Goal: Task Accomplishment & Management: Use online tool/utility

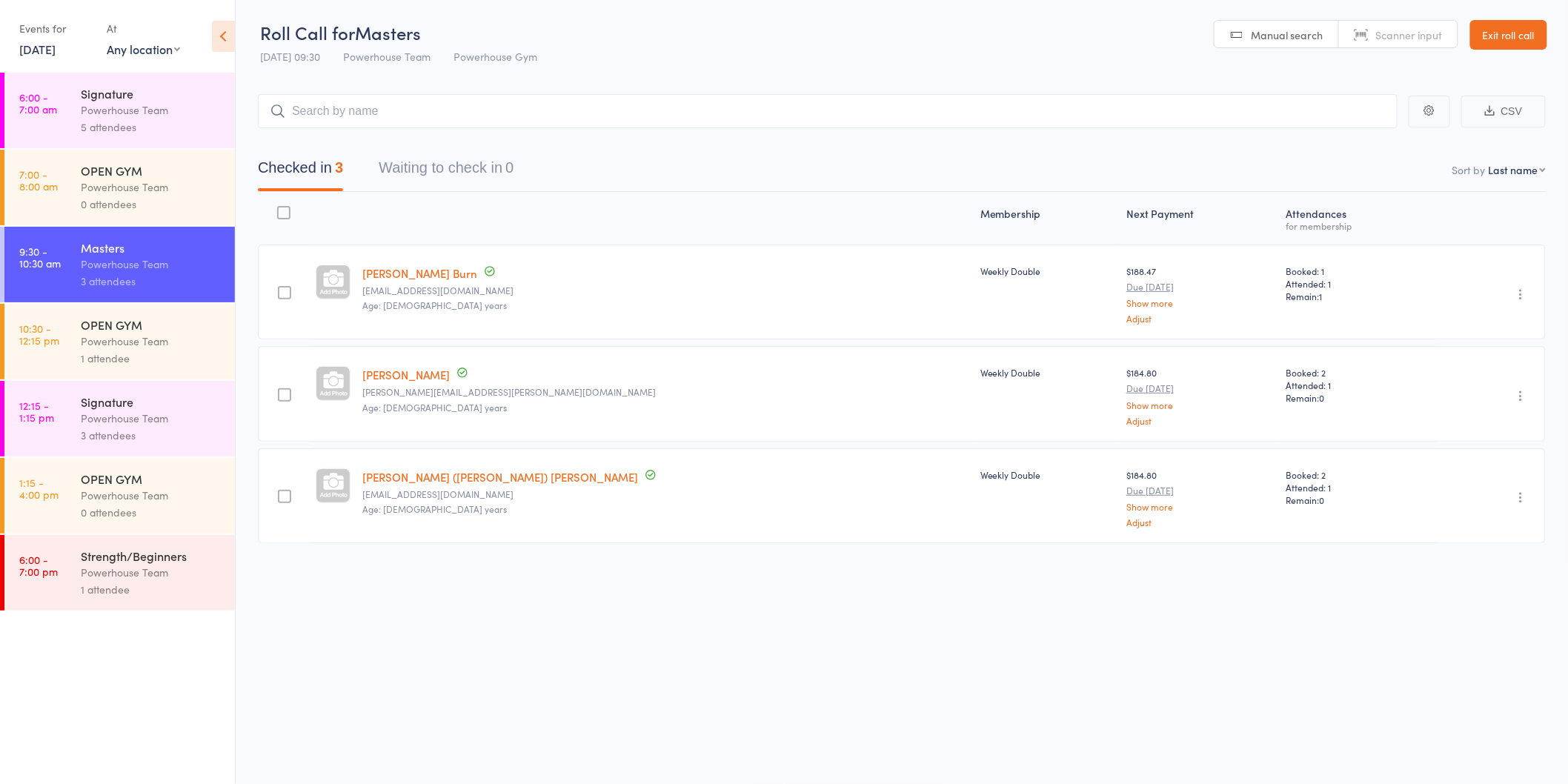
click at [383, 688] on div "Roll Call for Masters [DATE] 09:30 Powerhouse Team Powerhouse Gym Manual search…" at bounding box center [784, 391] width 1568 height 784
click at [205, 392] on div "Signature Powerhouse Team 3 attendees" at bounding box center [157, 419] width 154 height 76
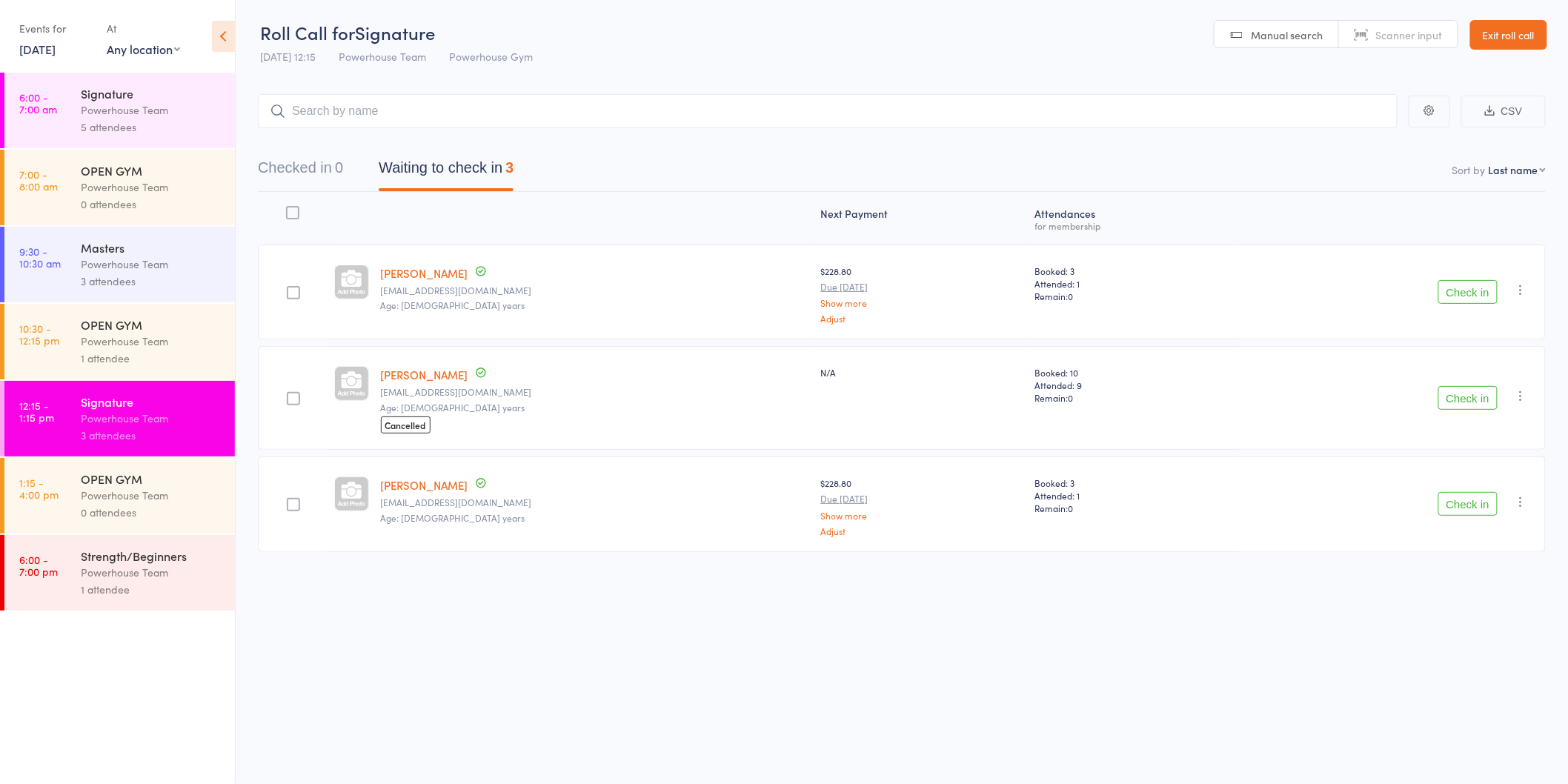
click at [1460, 285] on button "Check in" at bounding box center [1467, 291] width 59 height 23
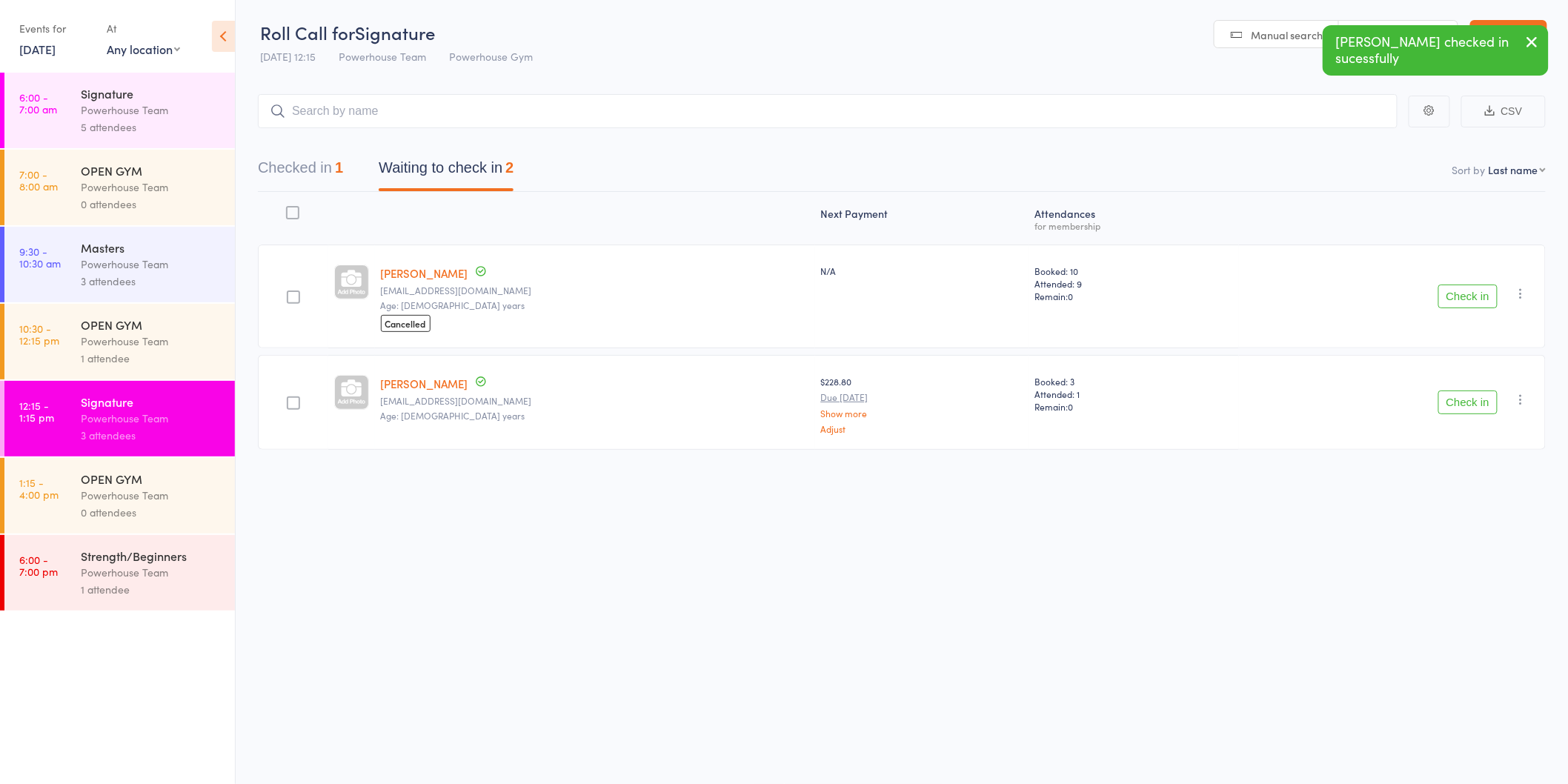
click at [1486, 305] on button "Check in" at bounding box center [1467, 296] width 59 height 23
click at [1464, 291] on button "Check in" at bounding box center [1467, 291] width 59 height 23
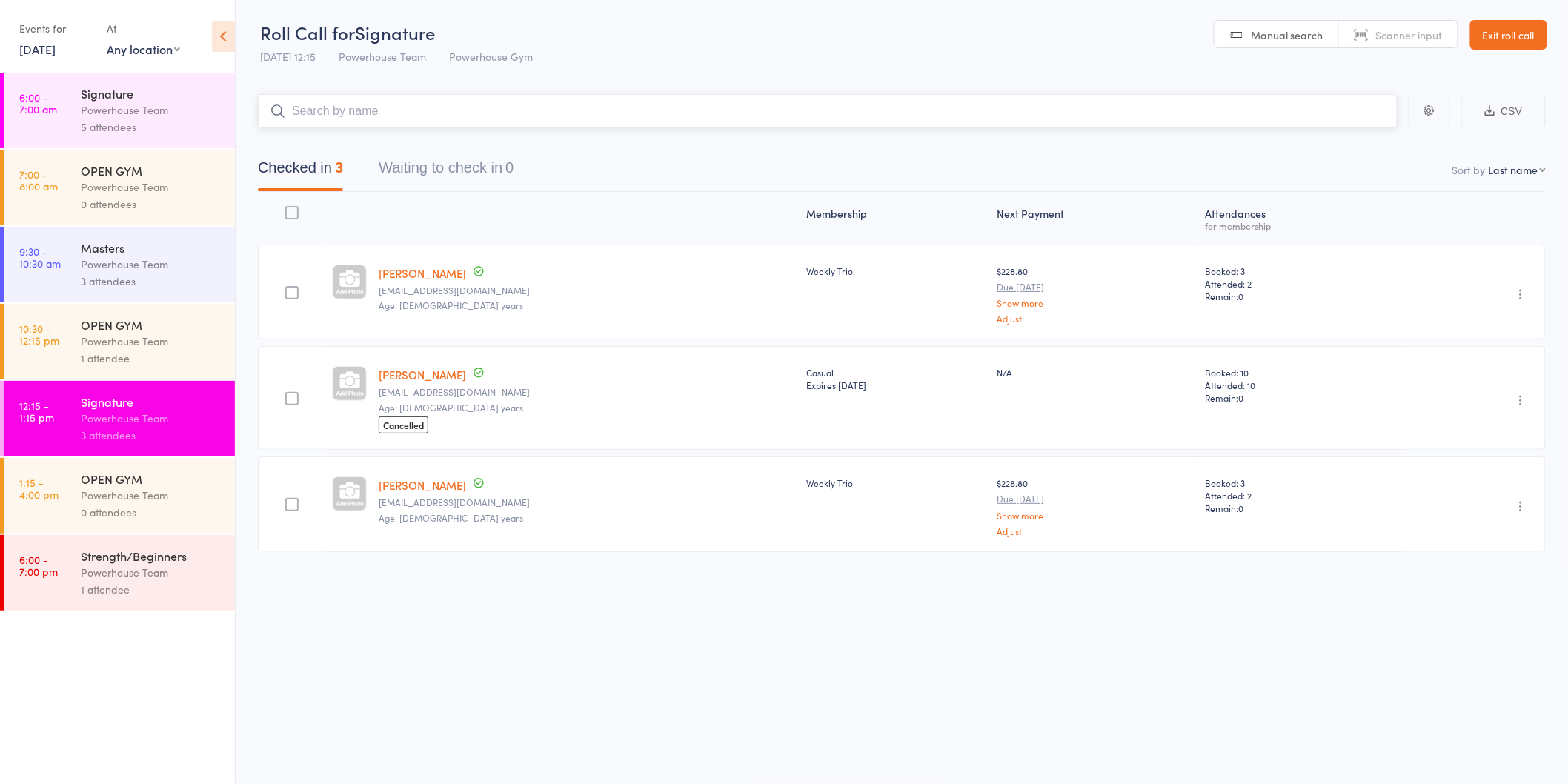
click at [498, 103] on input "search" at bounding box center [827, 111] width 1139 height 34
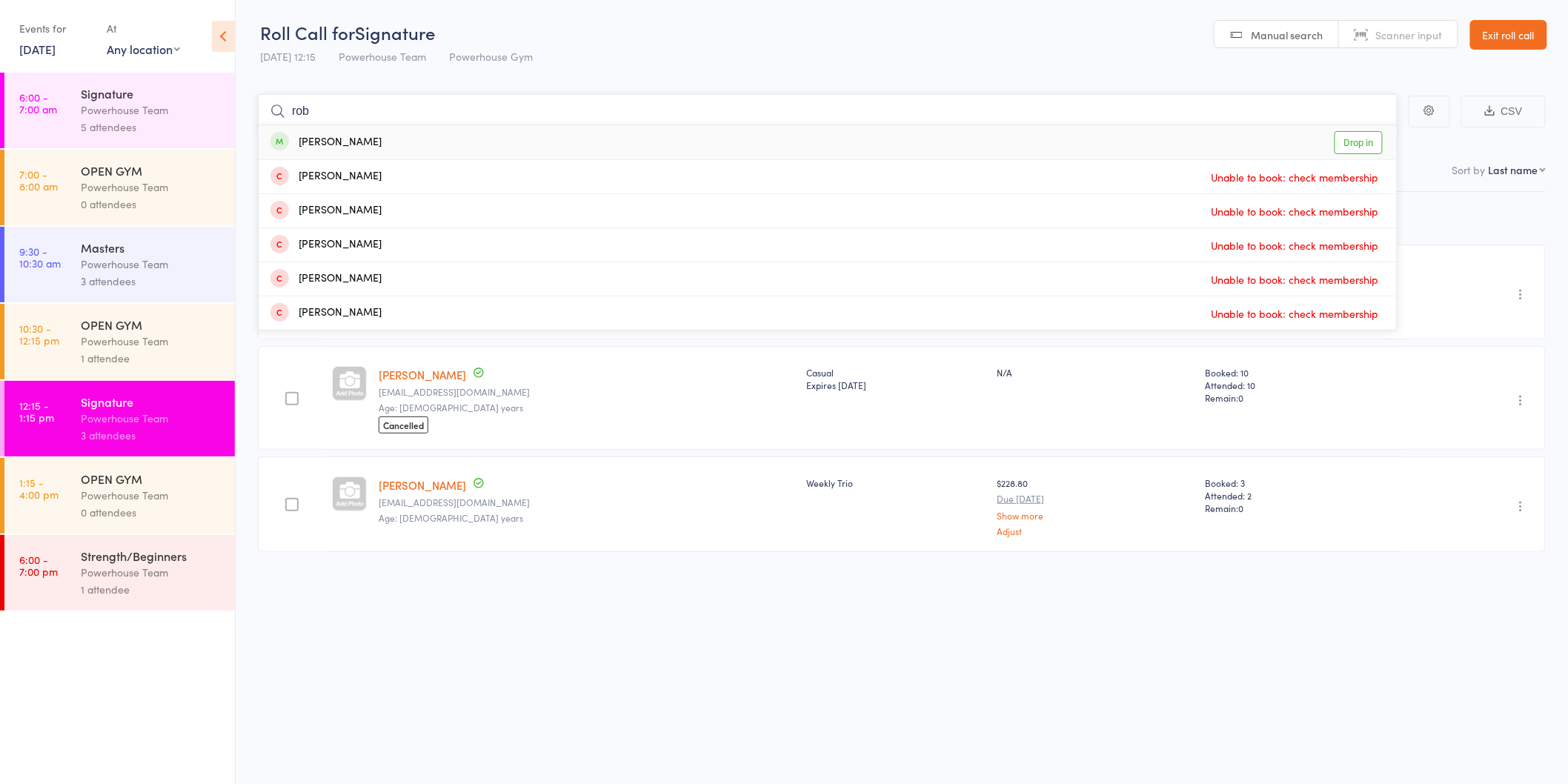
type input "rob"
click at [450, 147] on div "[PERSON_NAME] Drop in" at bounding box center [827, 142] width 1138 height 34
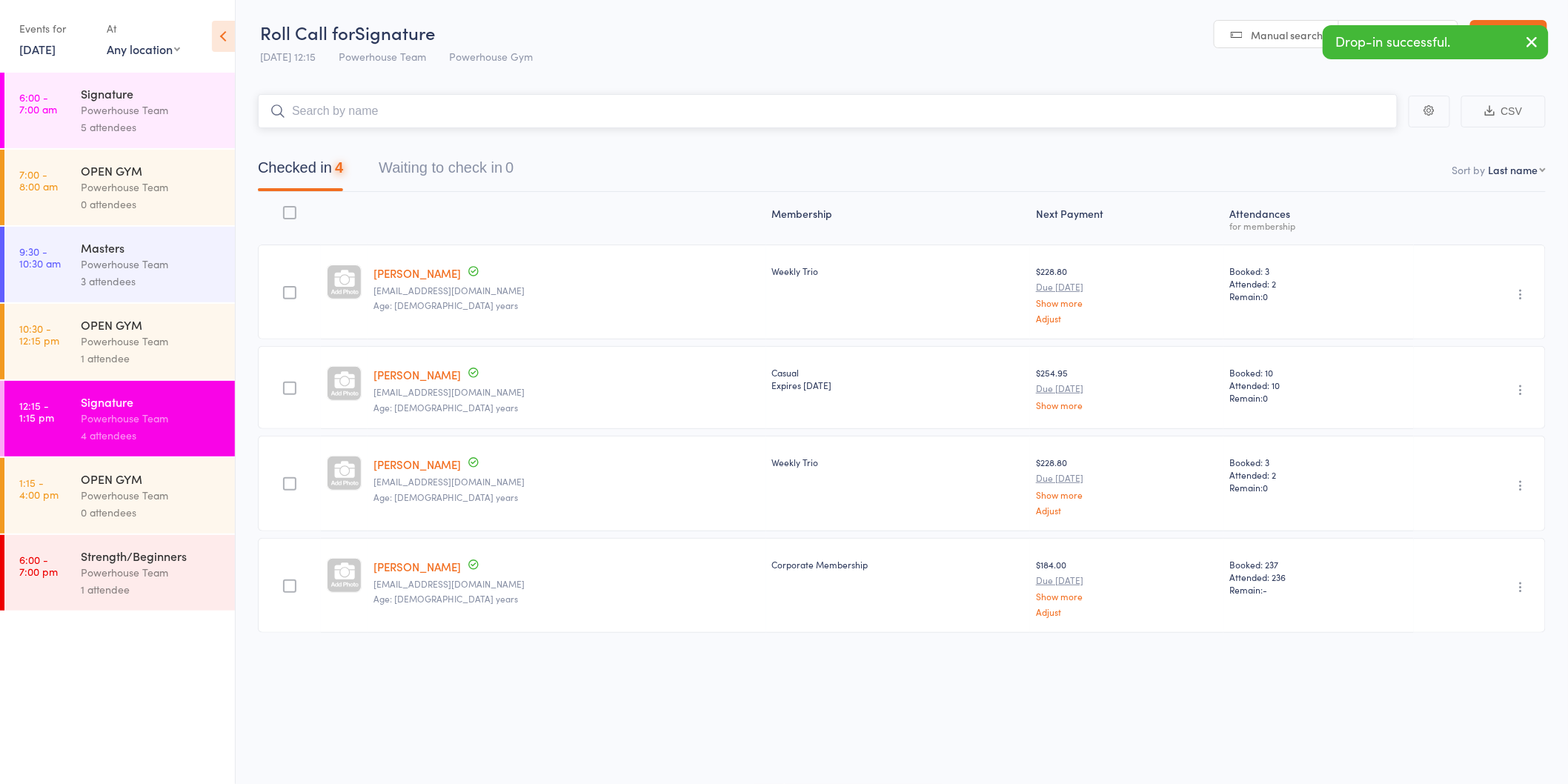
click at [418, 107] on input "search" at bounding box center [827, 111] width 1139 height 34
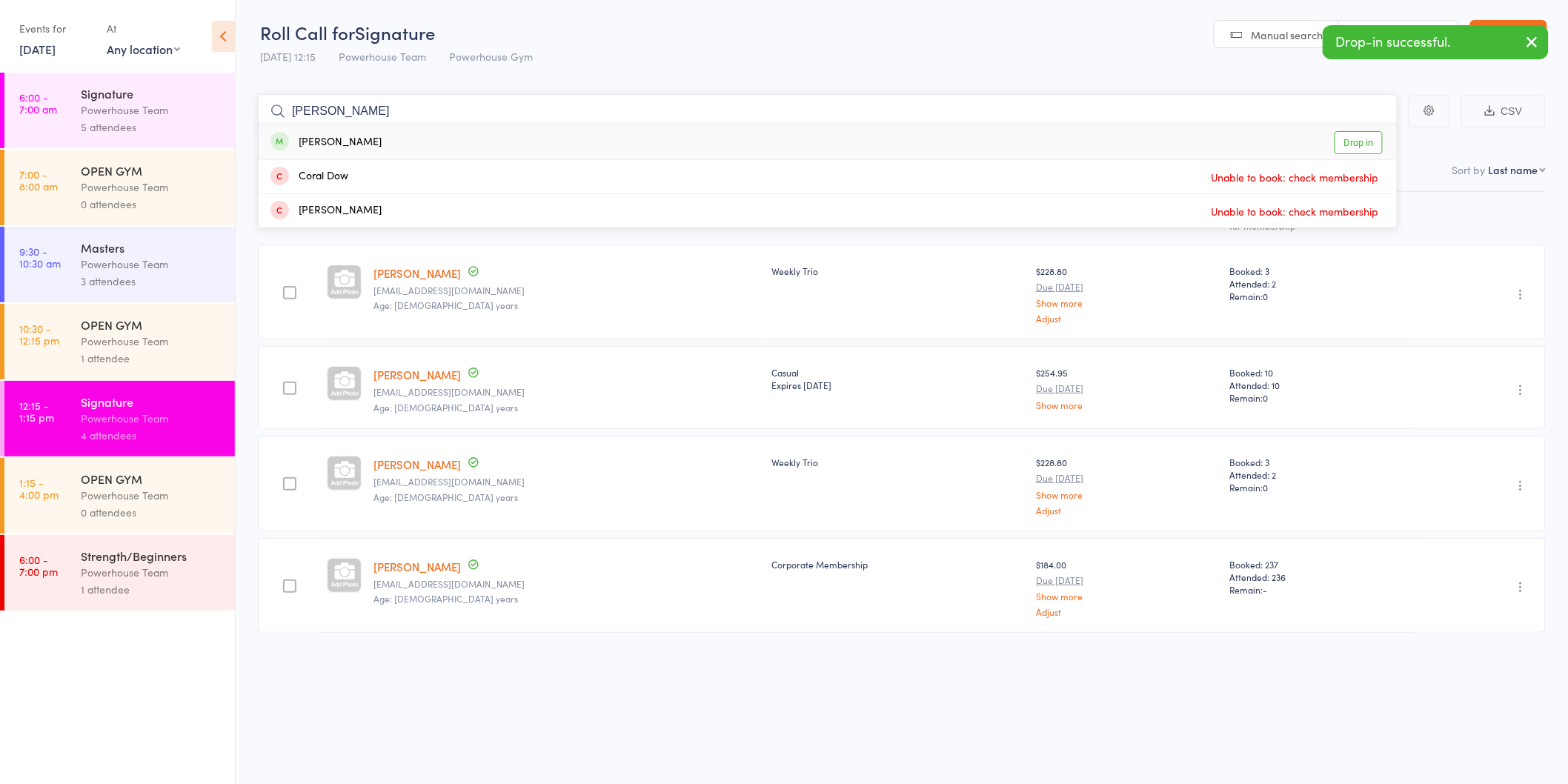
type input "[PERSON_NAME]"
click at [419, 141] on div "[PERSON_NAME] Drop in" at bounding box center [827, 142] width 1138 height 34
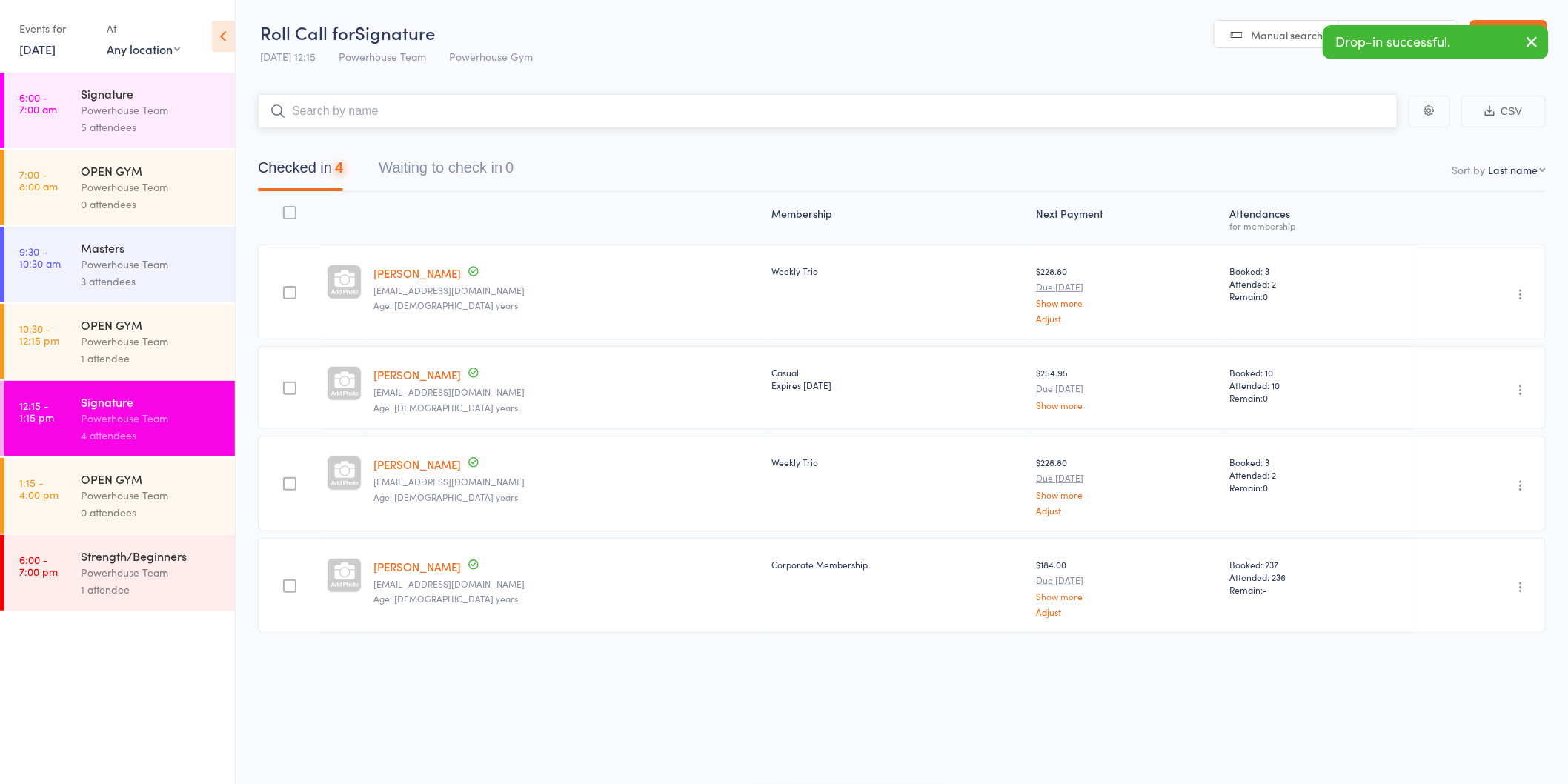
click at [412, 116] on input "search" at bounding box center [827, 111] width 1139 height 34
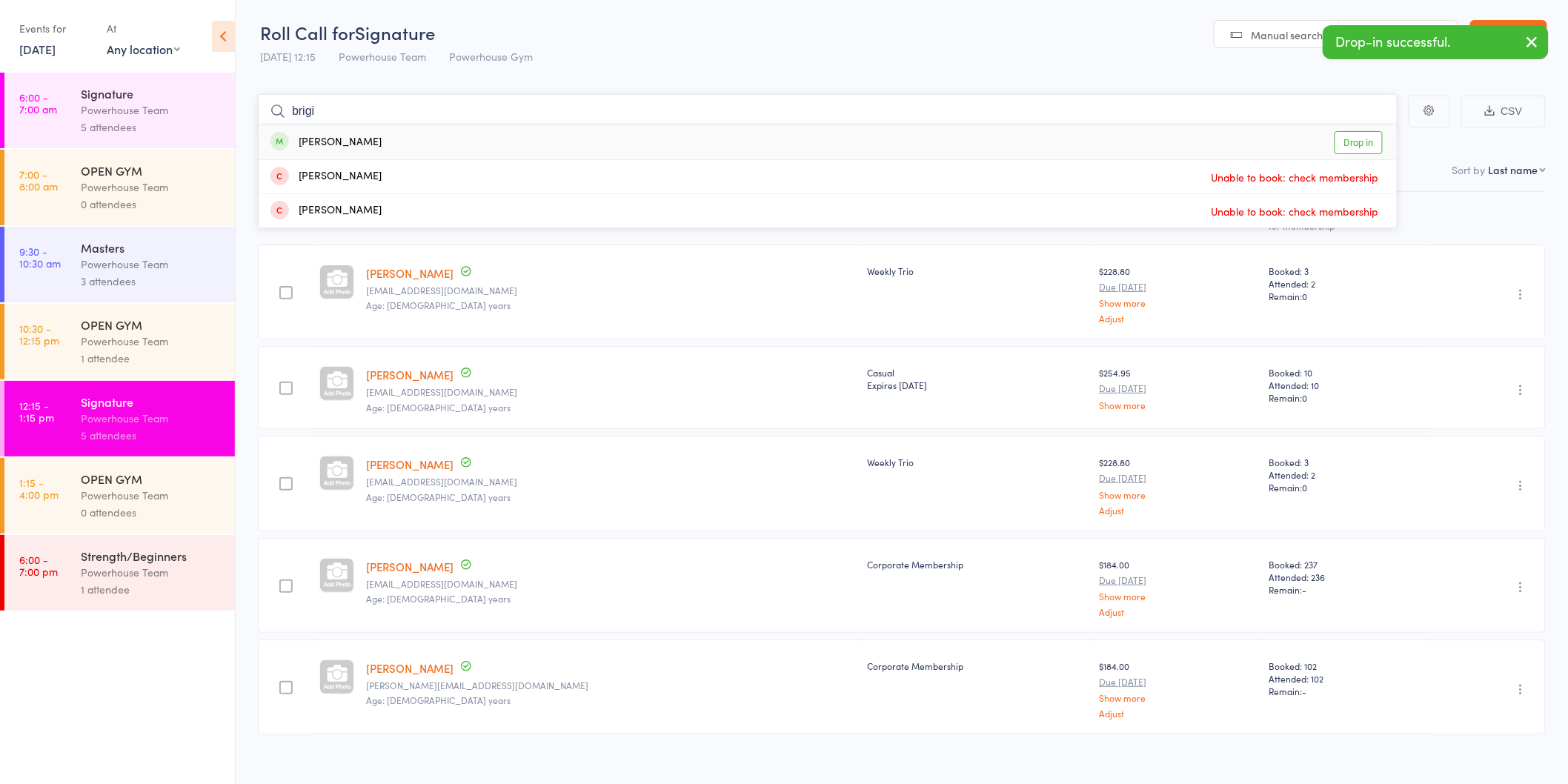
type input "brigi"
click at [402, 145] on div "[PERSON_NAME] Drop in" at bounding box center [827, 142] width 1138 height 34
